Goal: Task Accomplishment & Management: Manage account settings

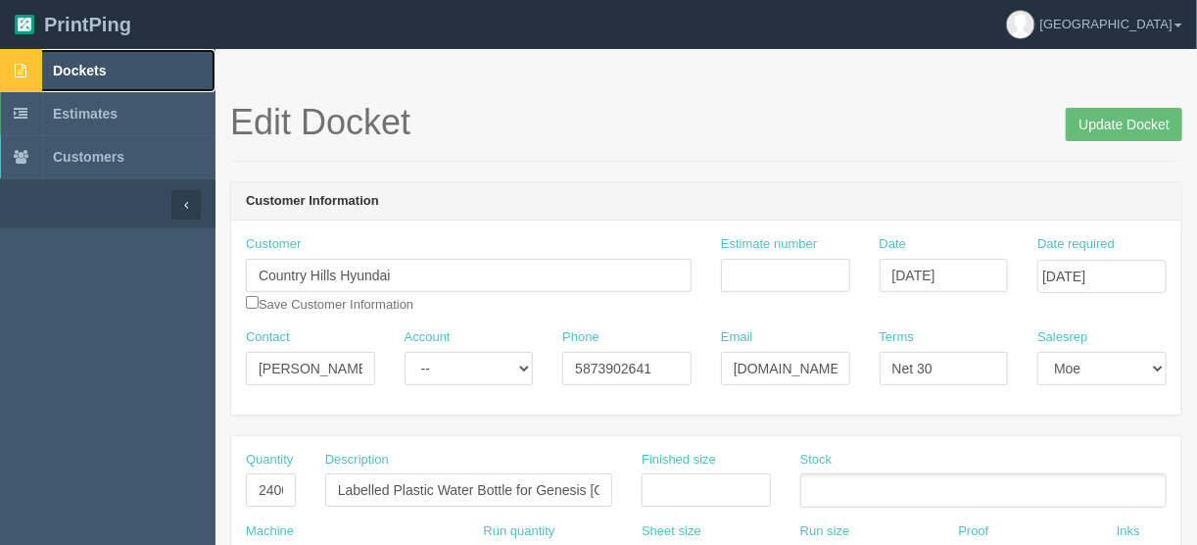
click at [85, 66] on span "Dockets" at bounding box center [79, 71] width 53 height 16
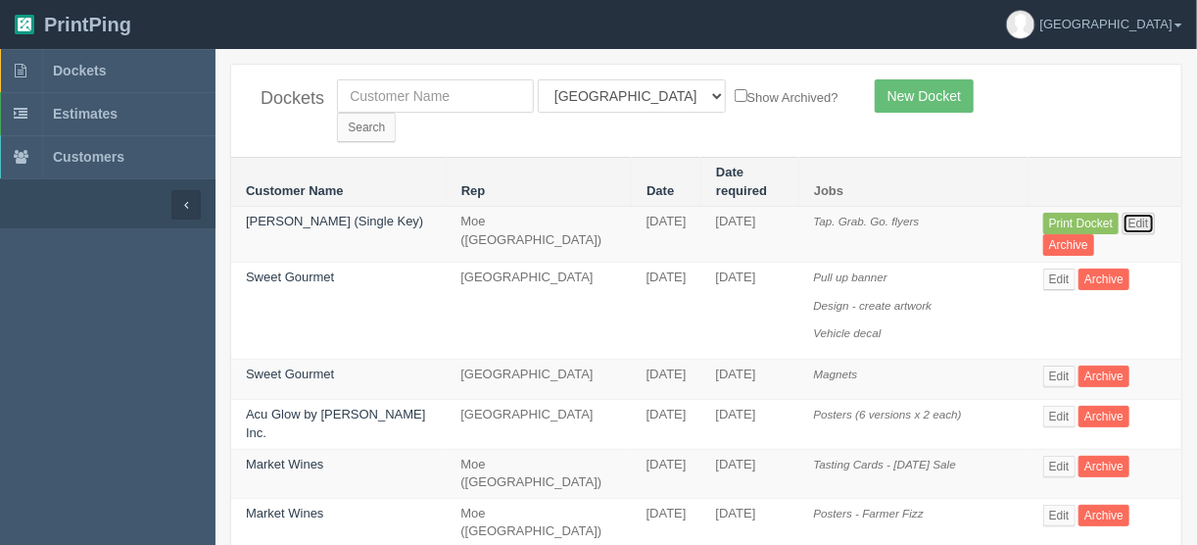
click at [1130, 213] on link "Edit" at bounding box center [1139, 224] width 32 height 22
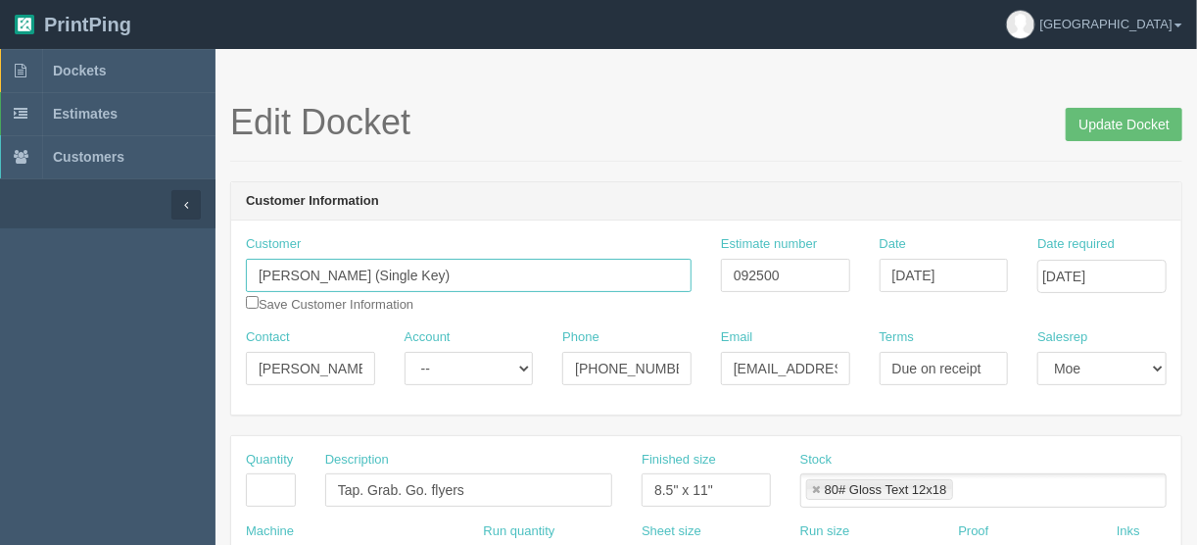
drag, startPoint x: 417, startPoint y: 272, endPoint x: 220, endPoint y: 267, distance: 197.1
type input "Egeo"
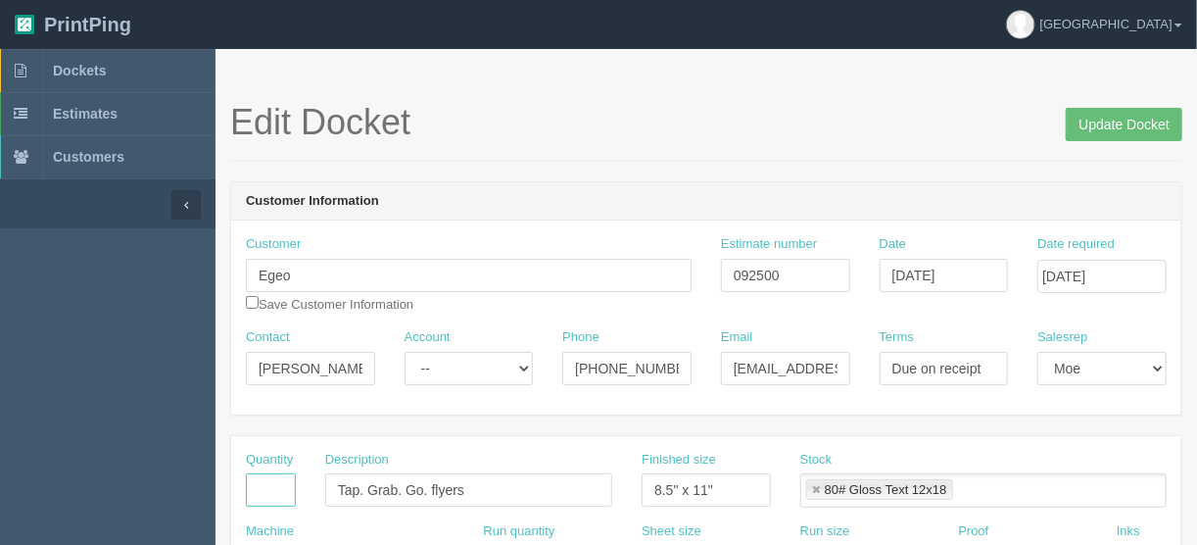
click at [256, 489] on input "text" at bounding box center [271, 489] width 50 height 33
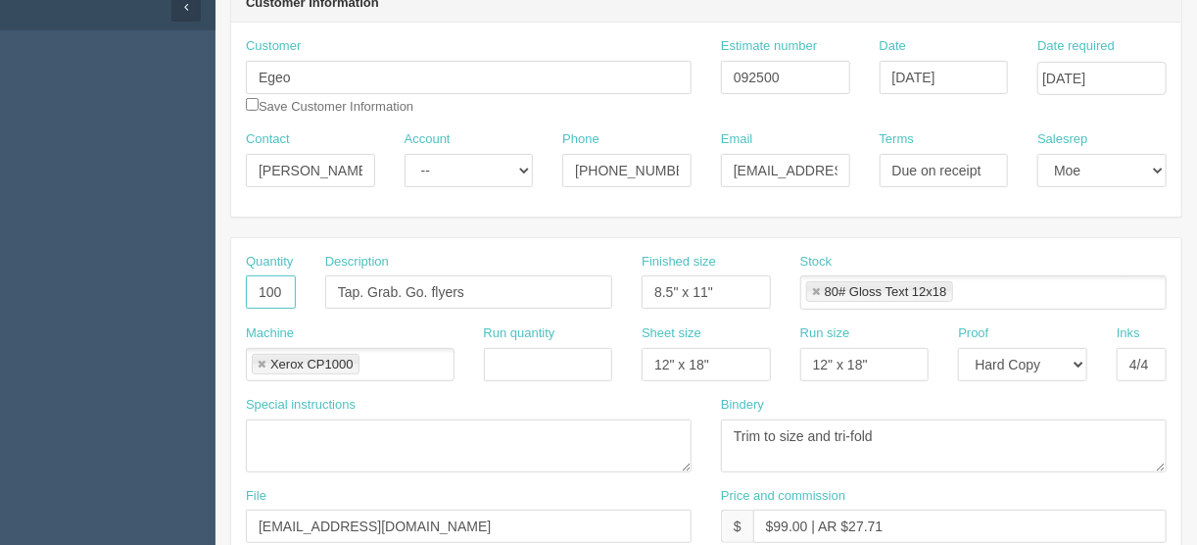
scroll to position [235, 0]
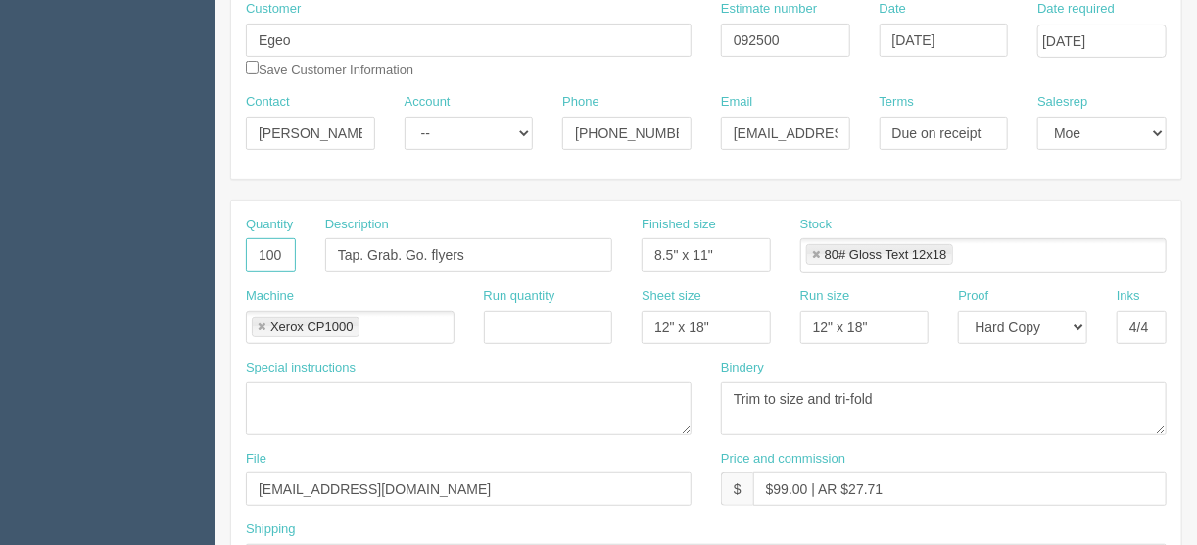
type input "100"
drag, startPoint x: 805, startPoint y: 480, endPoint x: 776, endPoint y: 489, distance: 29.8
click at [776, 489] on input "$99.00 | AR $27.71" at bounding box center [961, 488] width 414 height 33
type input "$128.98 | AR $27.71"
drag, startPoint x: 721, startPoint y: 252, endPoint x: 543, endPoint y: 254, distance: 178.4
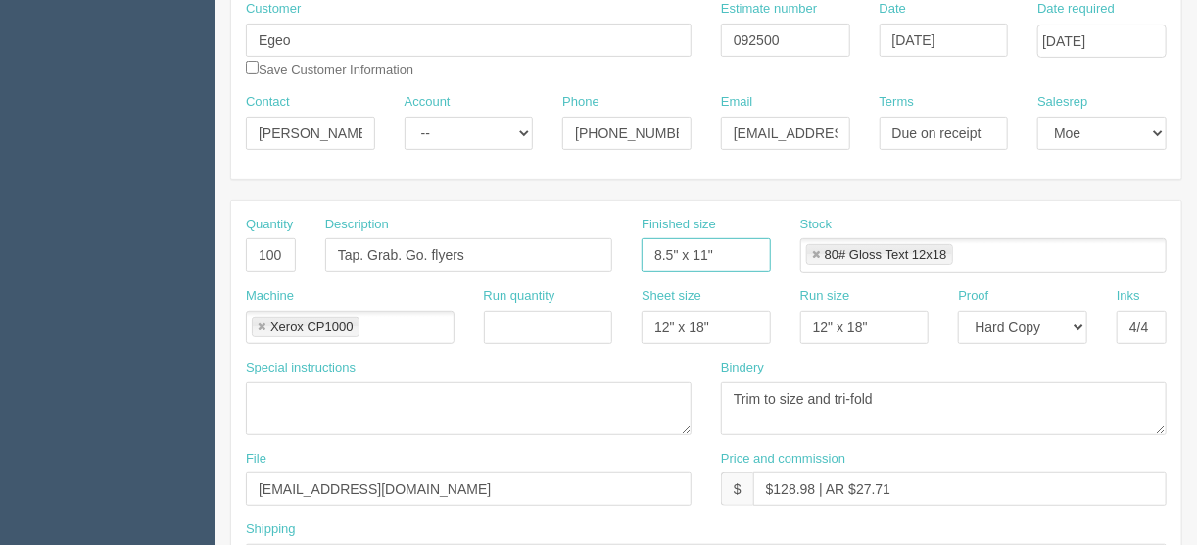
click at [543, 254] on div "Quantity 100 Description Tap. Grab. Go. flyers Finished size 8.5" x 11" Stock 8…" at bounding box center [706, 252] width 951 height 72
type input "11" x 8.5""
click at [910, 483] on input "$128.98 | AR $27.71" at bounding box center [961, 488] width 414 height 33
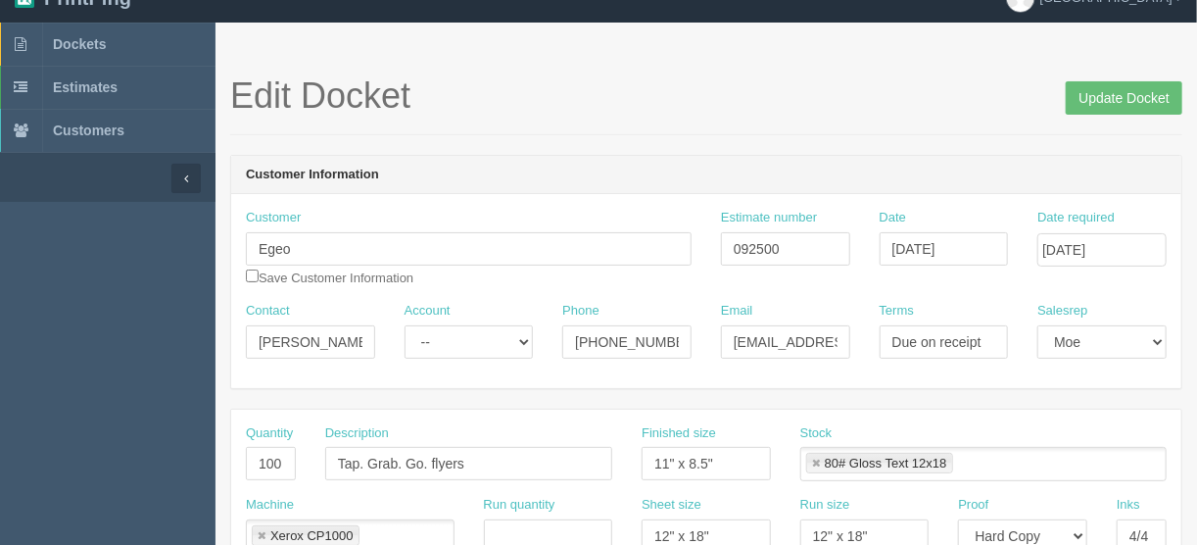
scroll to position [0, 0]
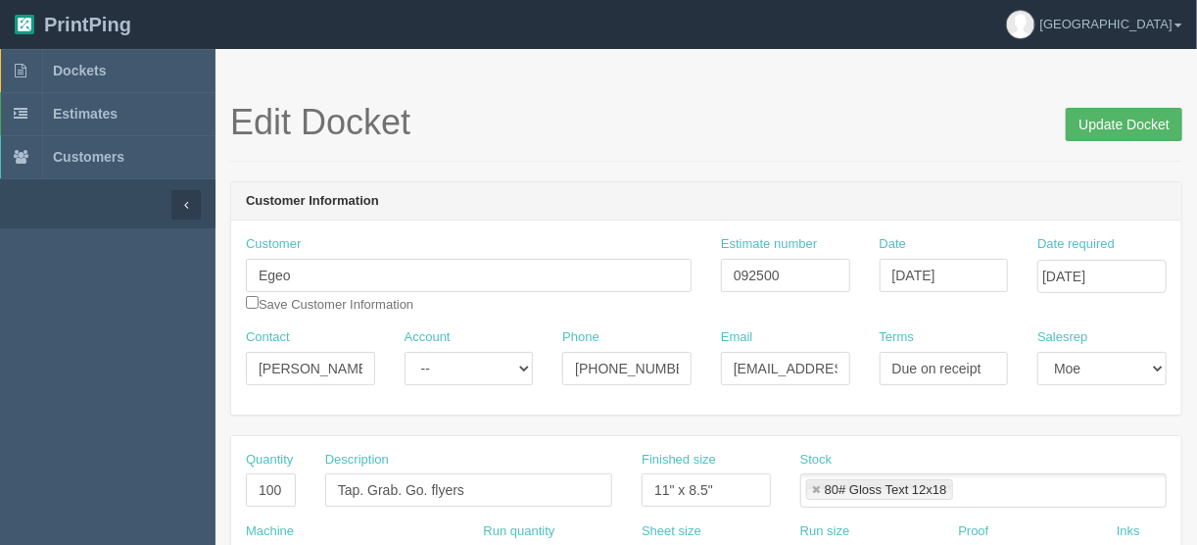
type input "$128.98 | AR $29.77"
click at [1117, 123] on input "Update Docket" at bounding box center [1124, 124] width 117 height 33
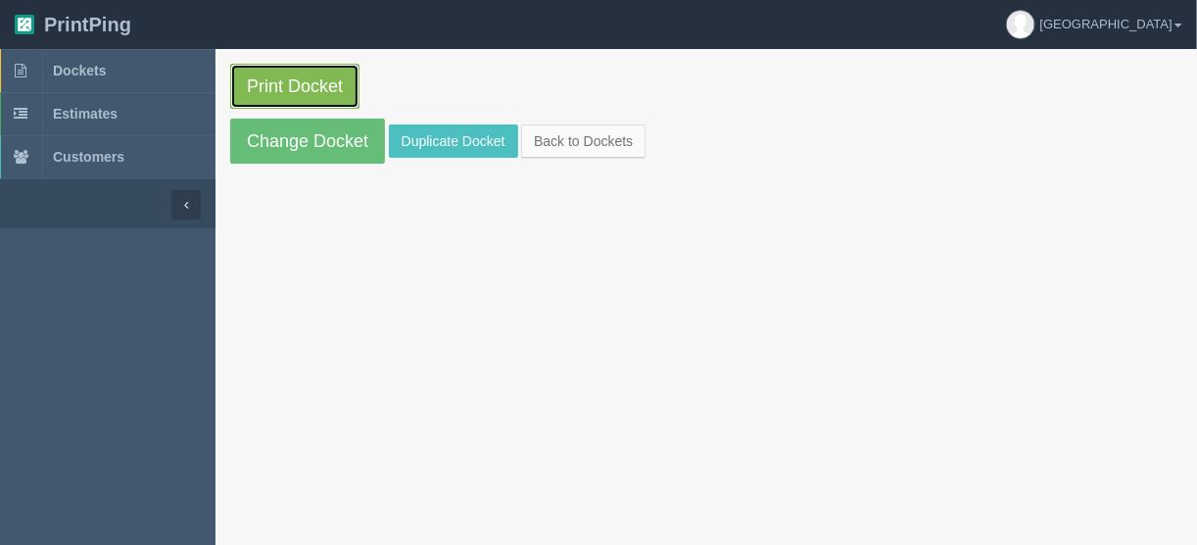
click at [301, 68] on link "Print Docket" at bounding box center [294, 86] width 129 height 45
